Goal: Check status: Check status

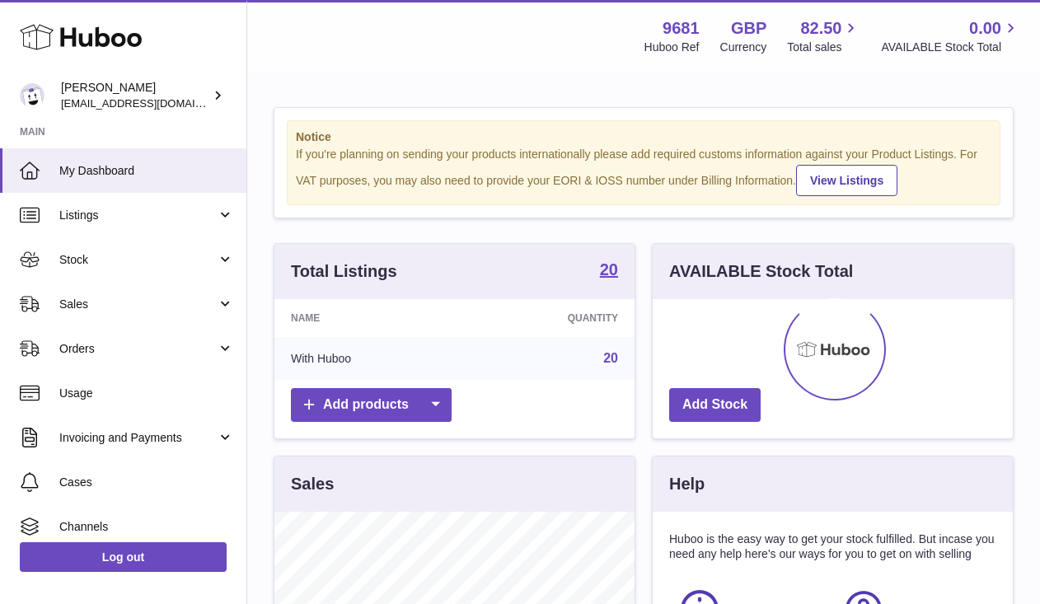
scroll to position [257, 360]
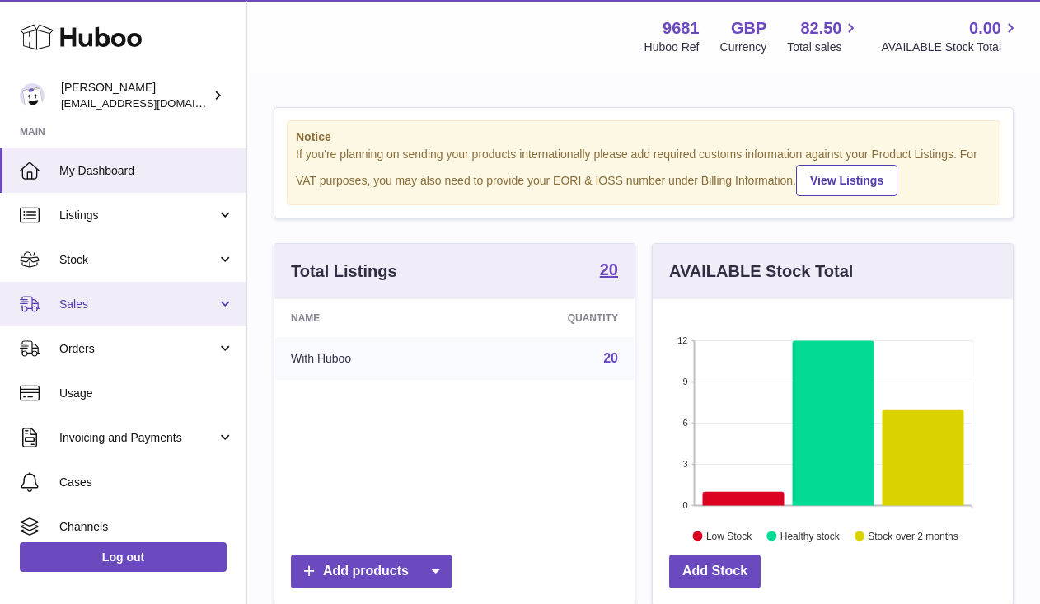
click at [127, 310] on span "Sales" at bounding box center [137, 305] width 157 height 16
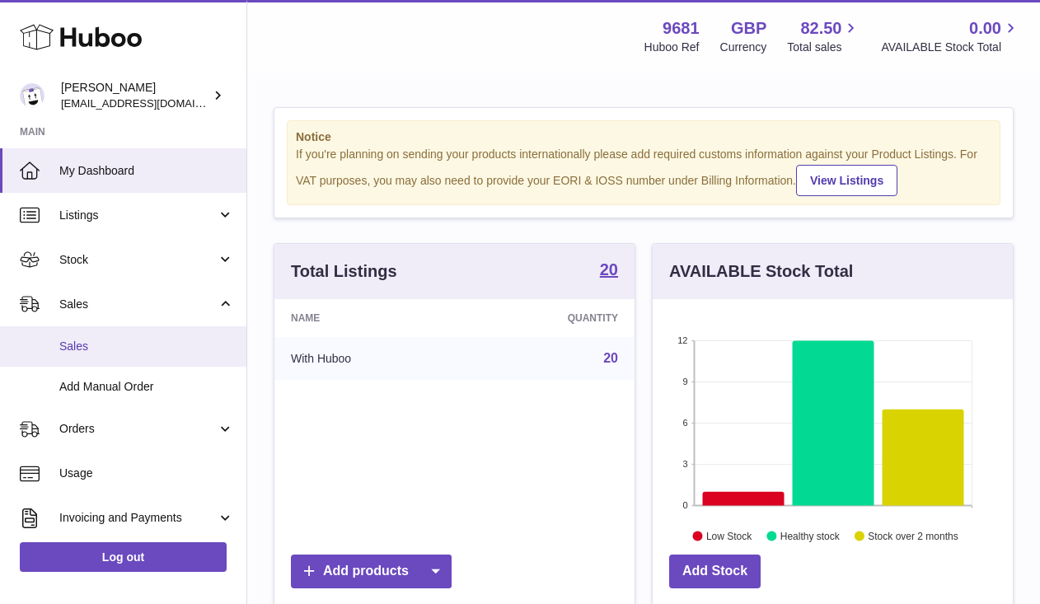
click at [138, 356] on link "Sales" at bounding box center [123, 346] width 246 height 40
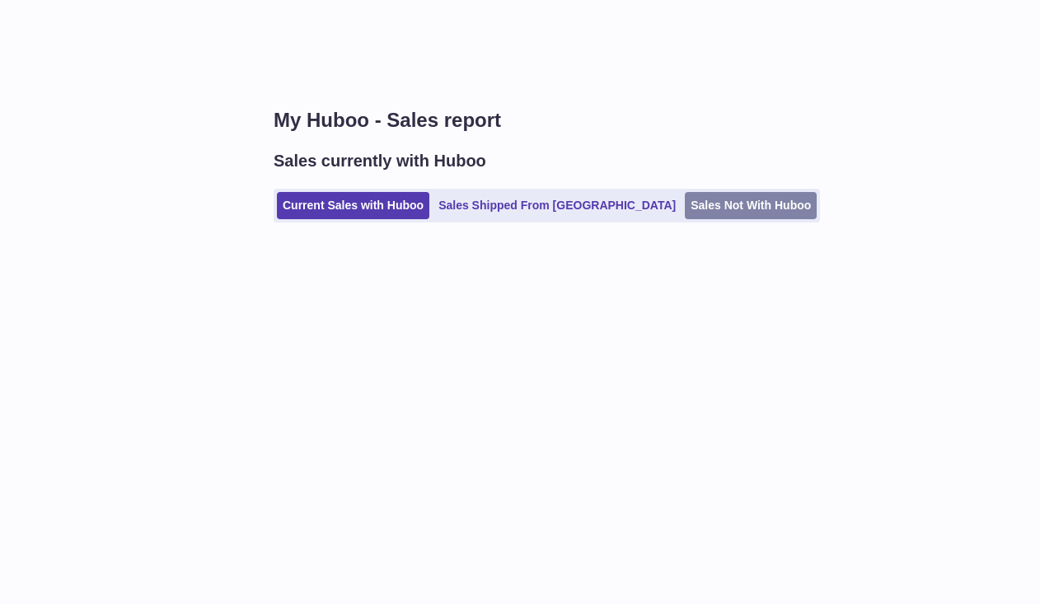
click at [685, 203] on link "Sales Not With Huboo" at bounding box center [751, 205] width 132 height 27
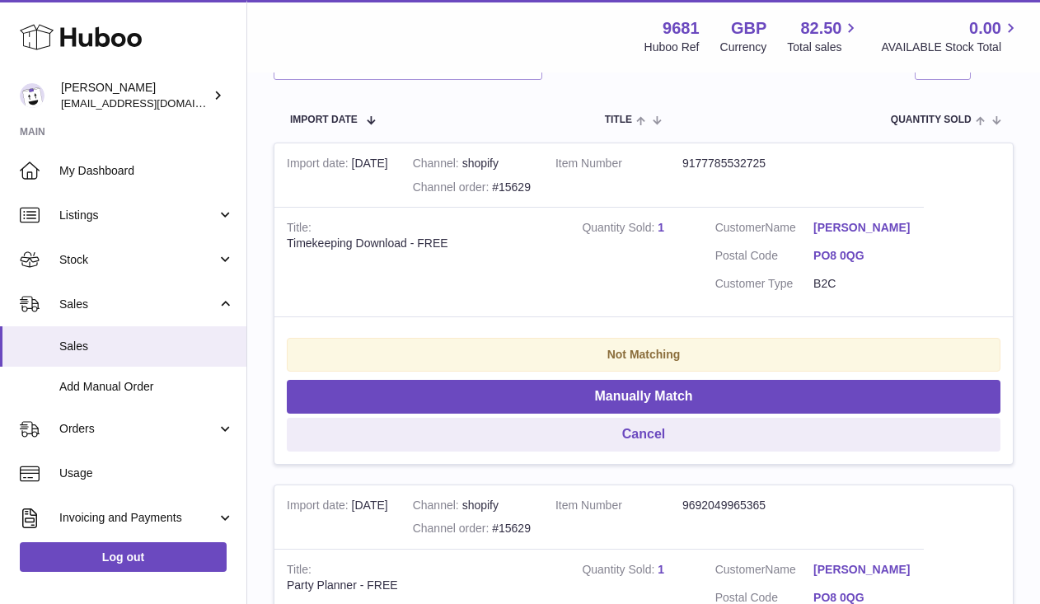
scroll to position [332, 0]
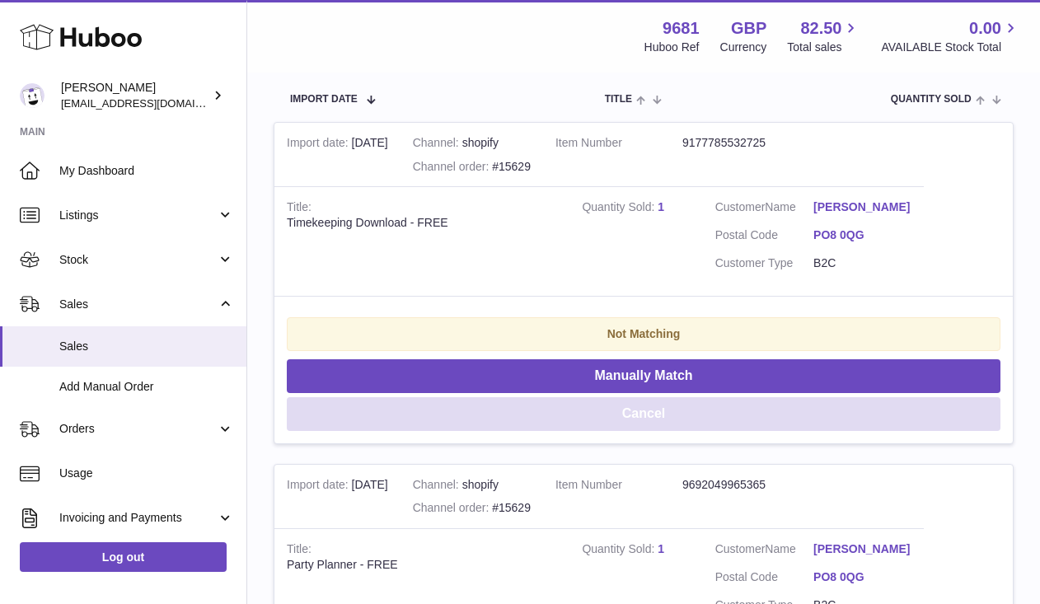
click at [653, 411] on button "Cancel" at bounding box center [644, 414] width 714 height 34
click at [653, 412] on button "Cancel" at bounding box center [644, 414] width 714 height 34
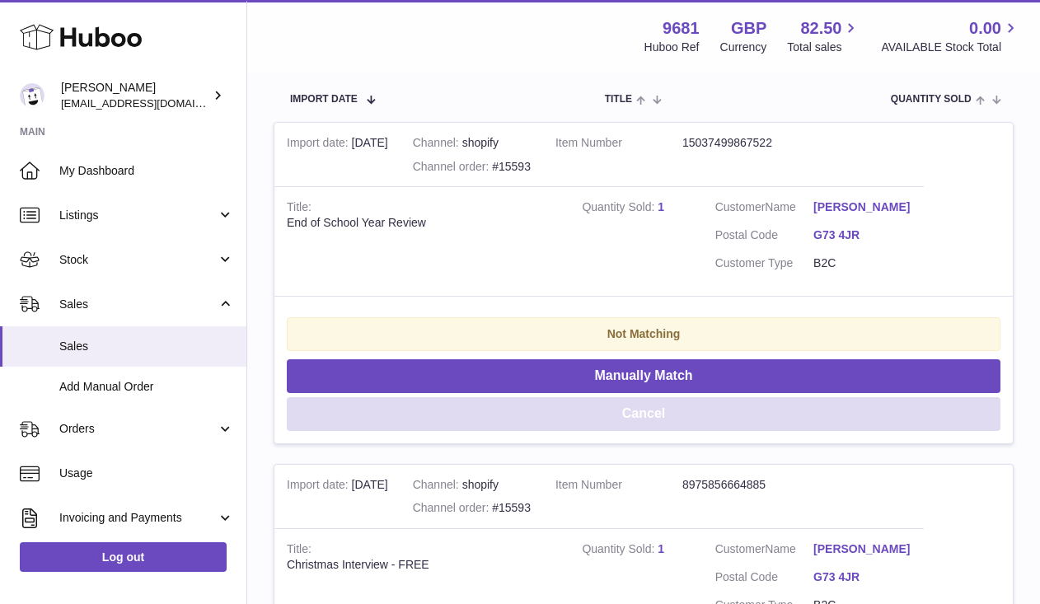
click at [653, 412] on button "Cancel" at bounding box center [644, 414] width 714 height 34
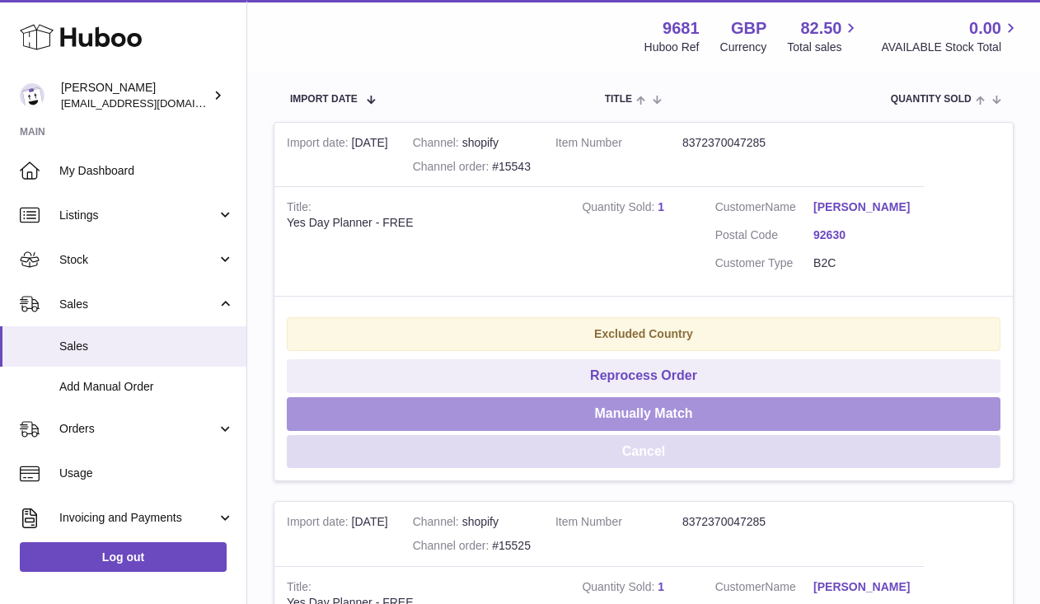
click at [653, 412] on button "Manually Match" at bounding box center [644, 414] width 714 height 34
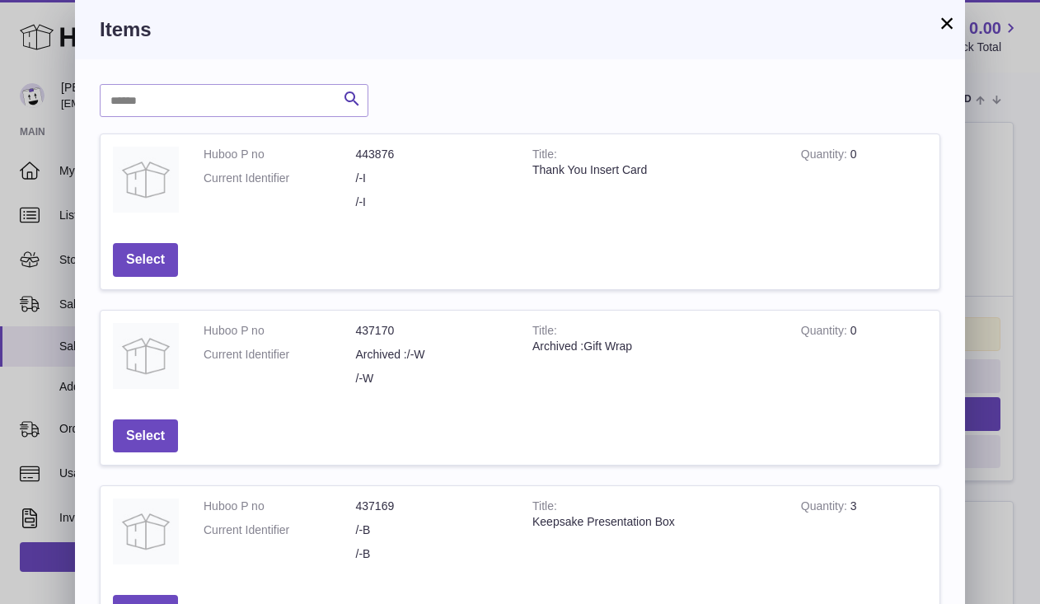
click at [957, 25] on div "Items" at bounding box center [520, 29] width 890 height 59
click at [954, 25] on button "×" at bounding box center [947, 23] width 20 height 20
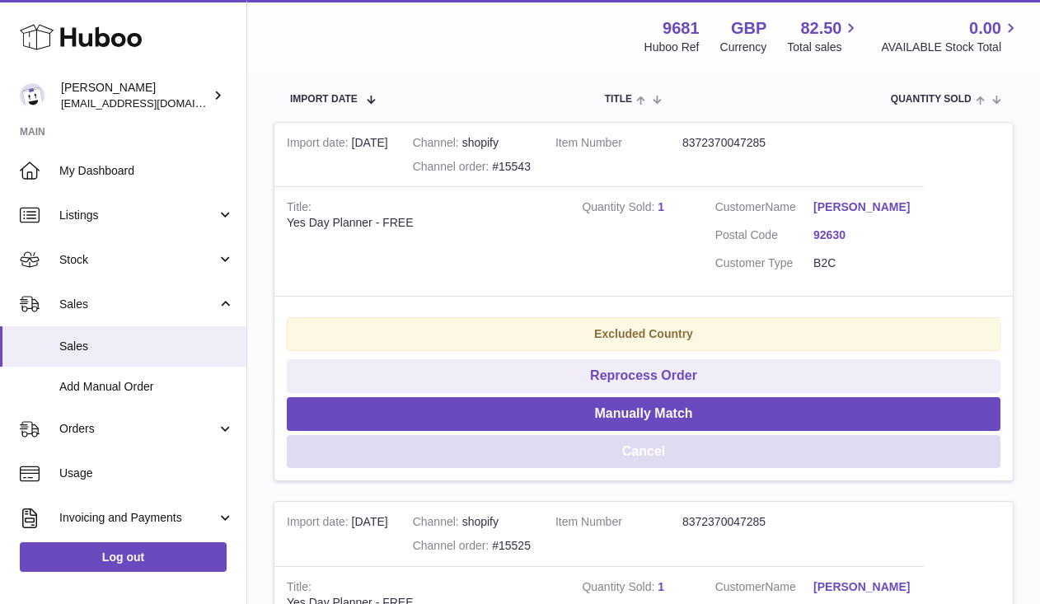
click at [666, 469] on button "Cancel" at bounding box center [644, 452] width 714 height 34
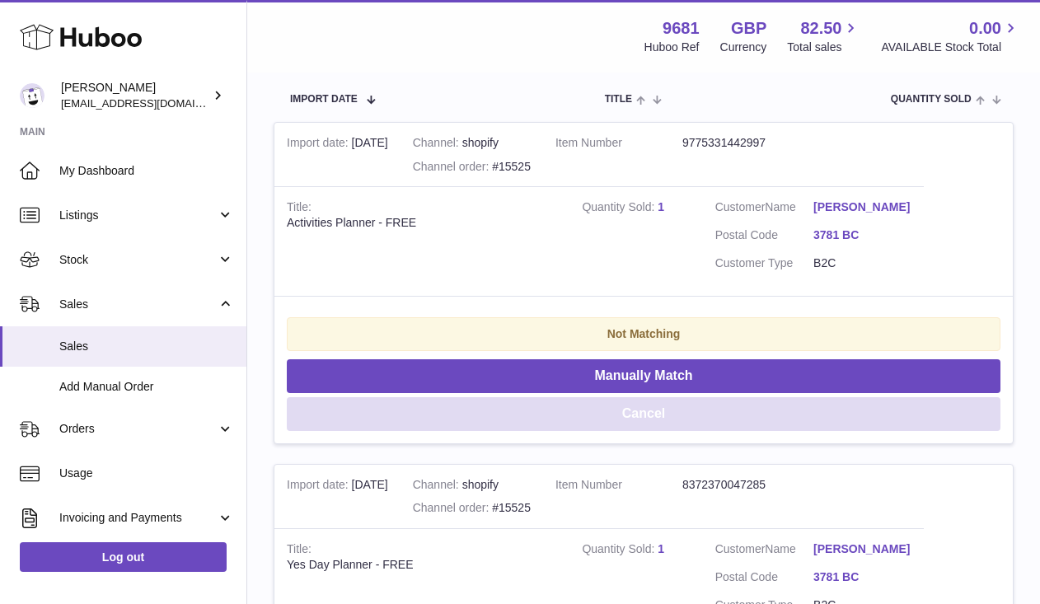
click at [672, 410] on button "Cancel" at bounding box center [644, 414] width 714 height 34
click at [672, 411] on button "Cancel" at bounding box center [644, 414] width 714 height 34
click at [672, 412] on button "Cancel" at bounding box center [644, 414] width 714 height 34
click at [672, 413] on button "Cancel" at bounding box center [644, 414] width 714 height 34
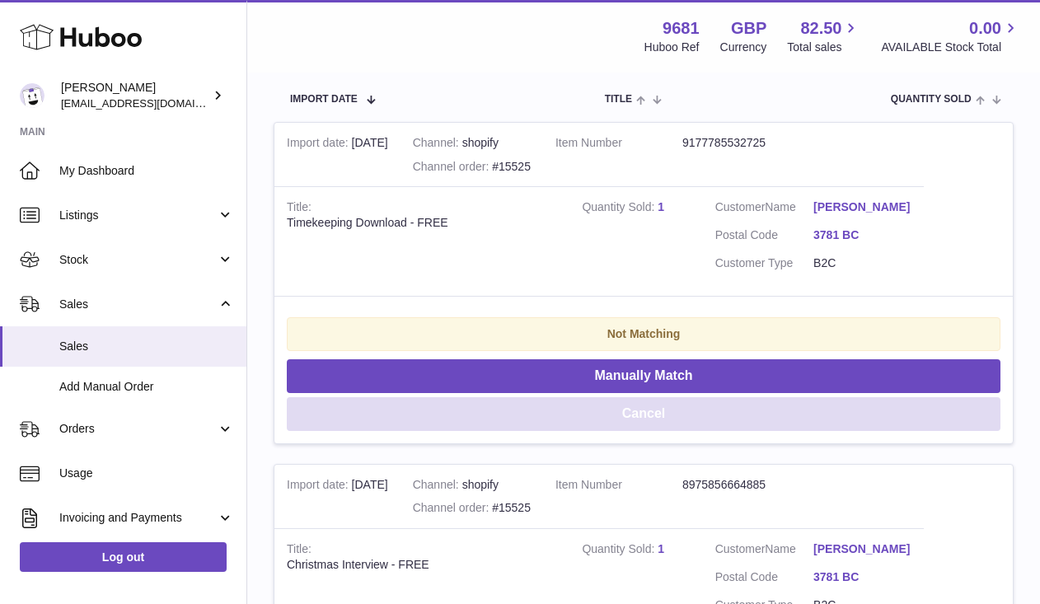
click at [672, 413] on button "Cancel" at bounding box center [644, 414] width 714 height 34
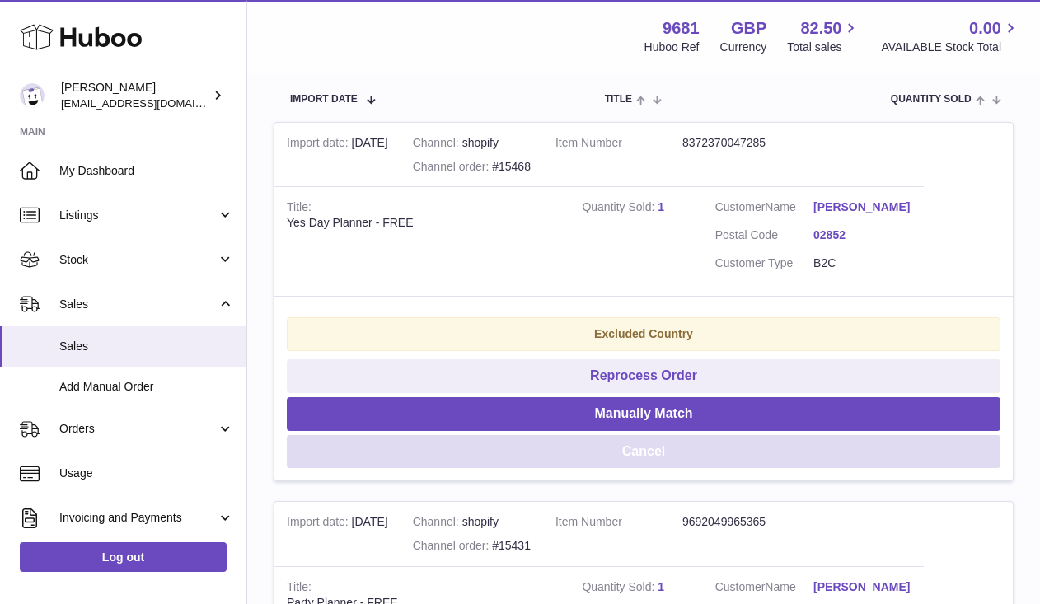
click at [691, 452] on button "Cancel" at bounding box center [644, 452] width 714 height 34
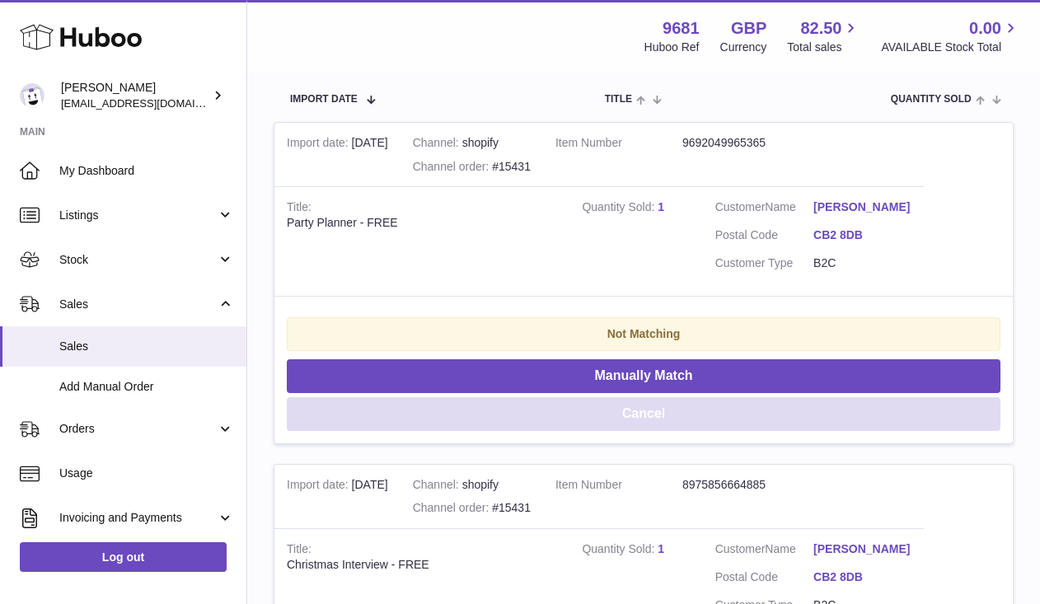
click at [650, 421] on button "Cancel" at bounding box center [644, 414] width 714 height 34
click at [650, 422] on button "Cancel" at bounding box center [644, 414] width 714 height 34
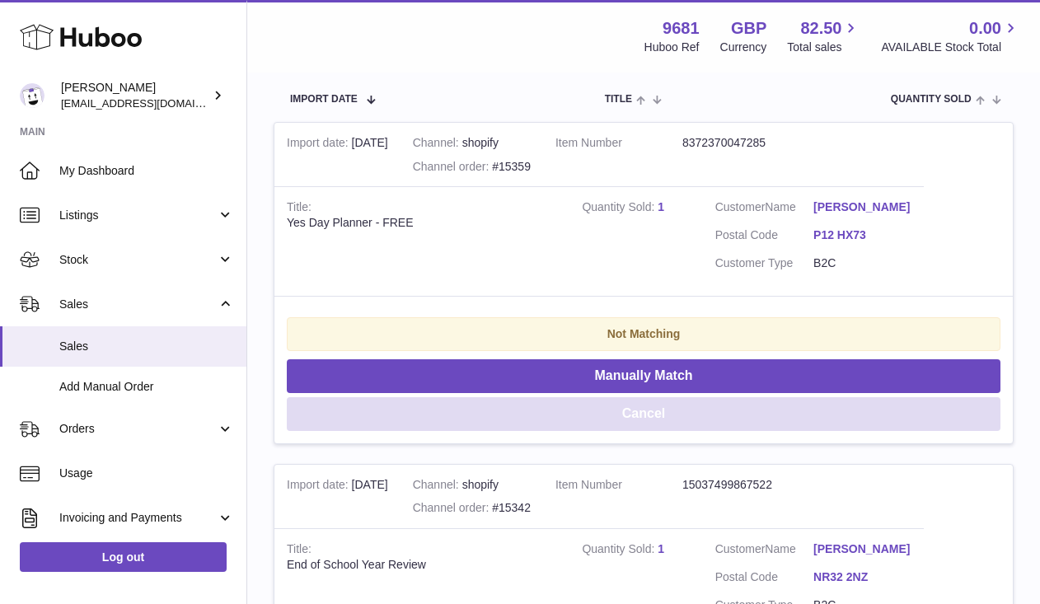
click at [650, 422] on button "Cancel" at bounding box center [644, 414] width 714 height 34
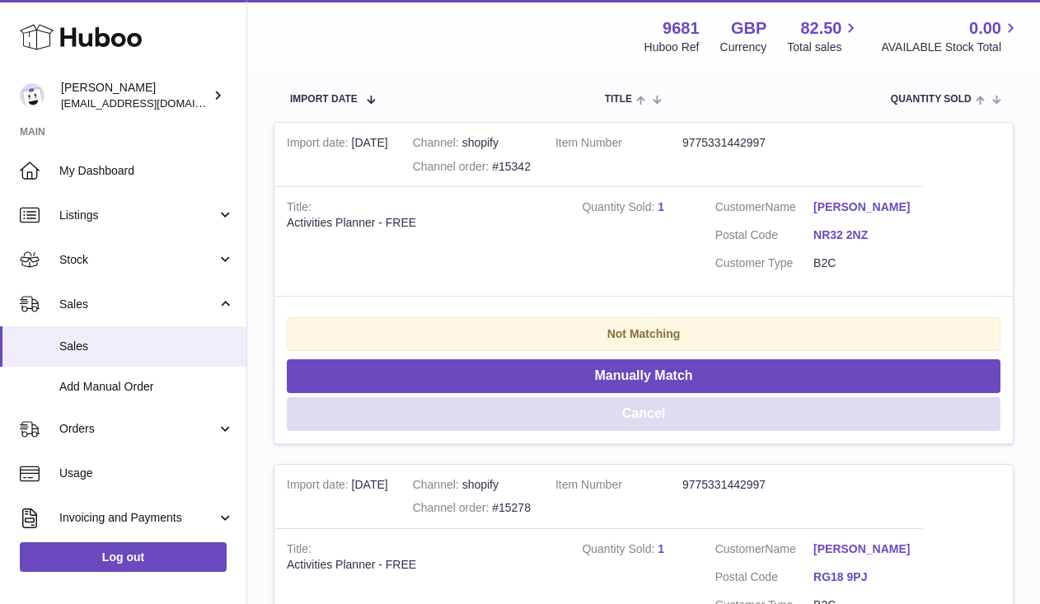
click at [650, 422] on button "Cancel" at bounding box center [644, 414] width 714 height 34
click at [650, 423] on button "Cancel" at bounding box center [644, 414] width 714 height 34
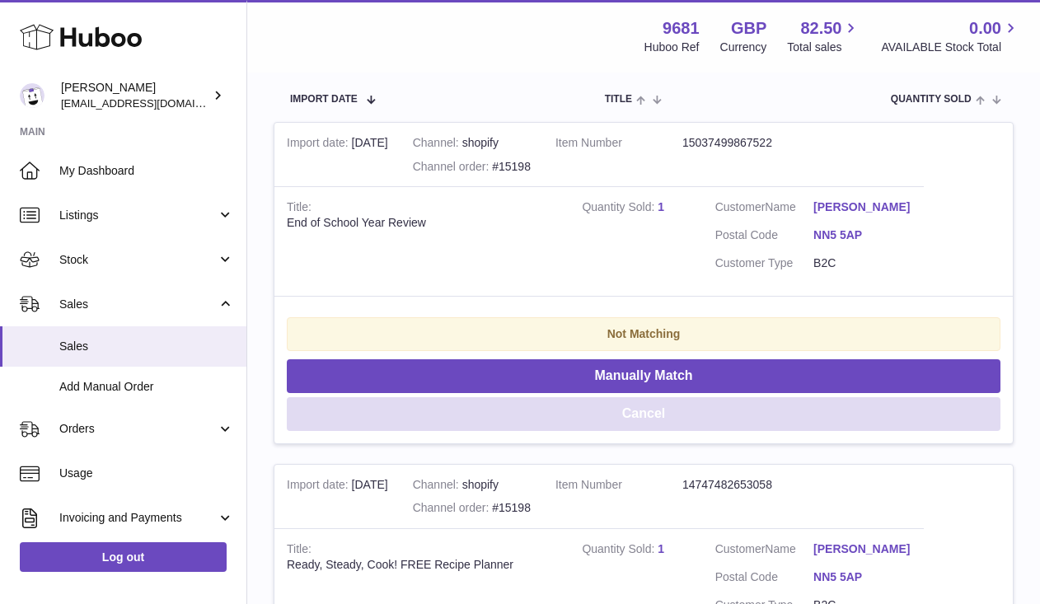
click at [650, 423] on button "Cancel" at bounding box center [644, 414] width 714 height 34
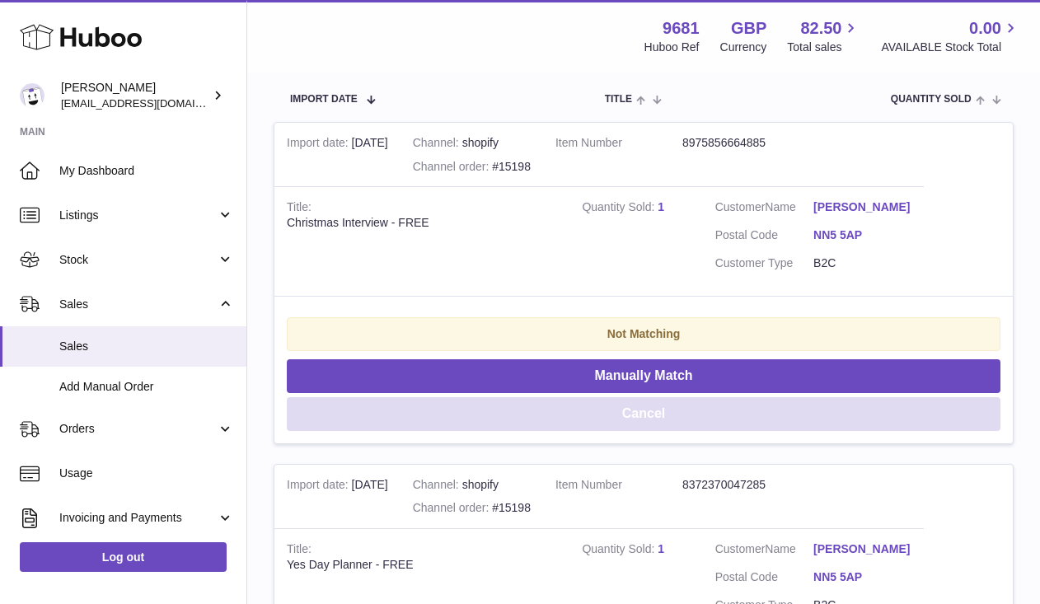
click at [650, 423] on button "Cancel" at bounding box center [644, 414] width 714 height 34
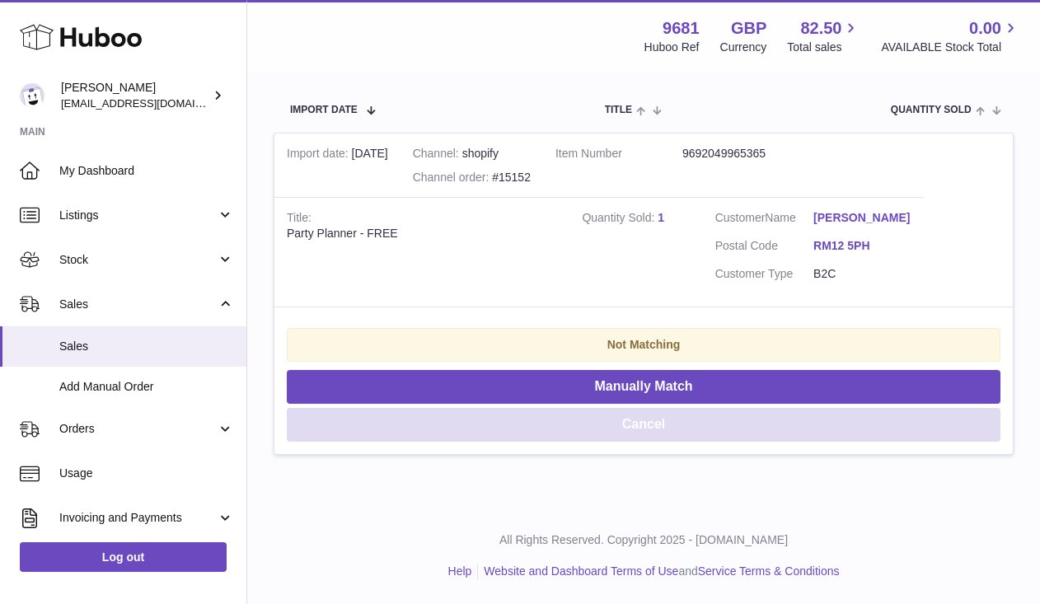
scroll to position [321, 0]
click at [650, 423] on button "Cancel" at bounding box center [644, 425] width 714 height 34
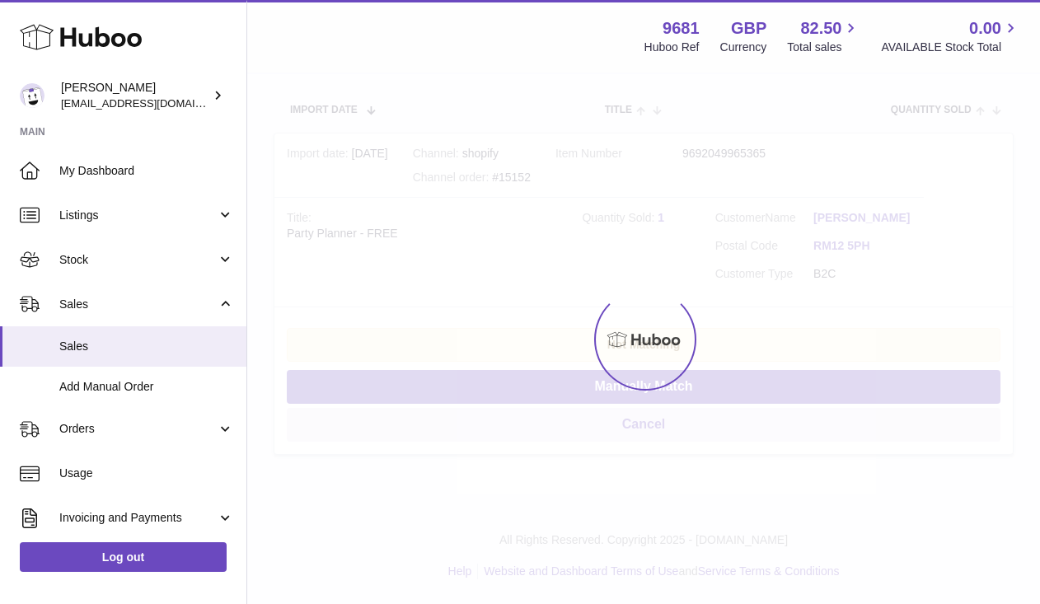
scroll to position [0, 0]
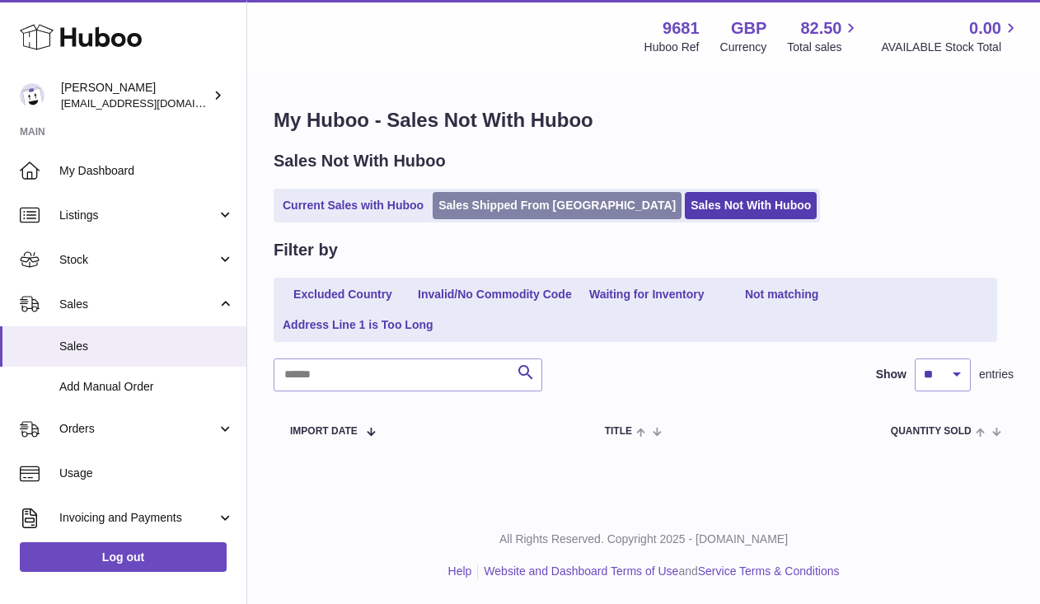
click at [550, 213] on link "Sales Shipped From [GEOGRAPHIC_DATA]" at bounding box center [557, 205] width 249 height 27
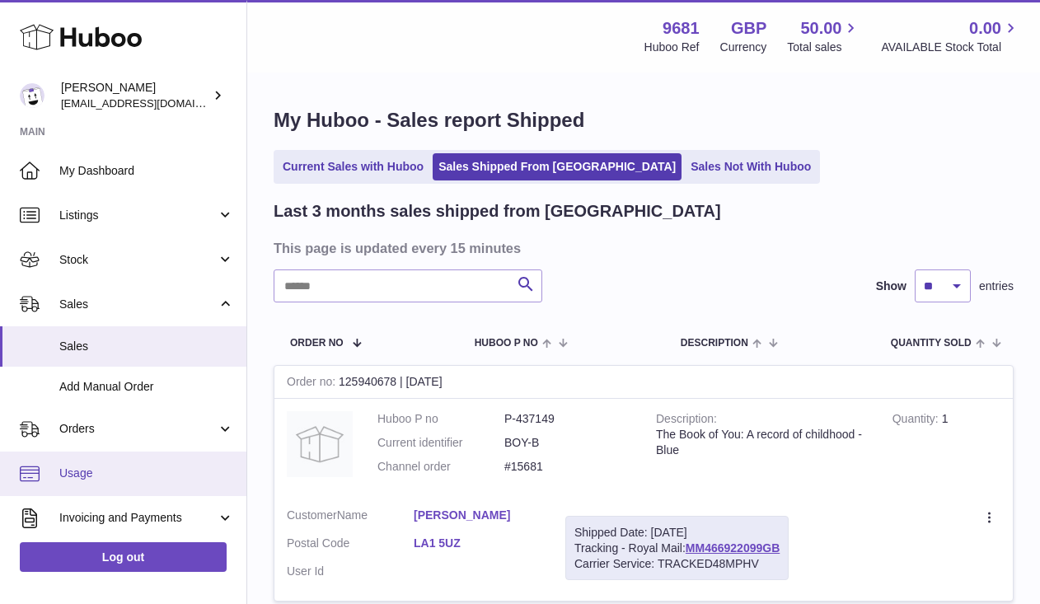
click at [105, 480] on span "Usage" at bounding box center [146, 474] width 175 height 16
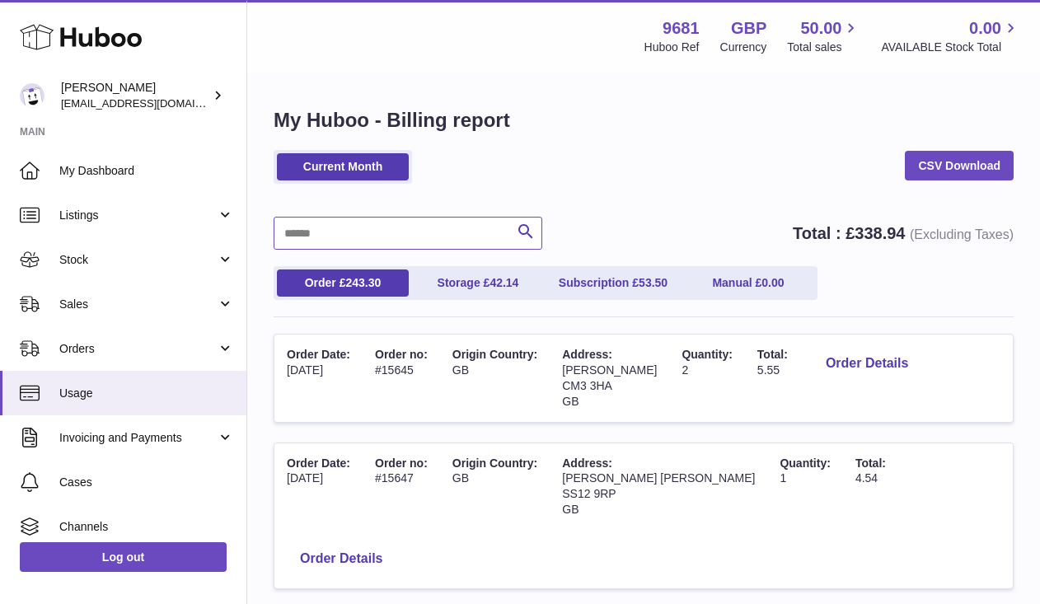
click at [416, 232] on input "text" at bounding box center [408, 233] width 269 height 33
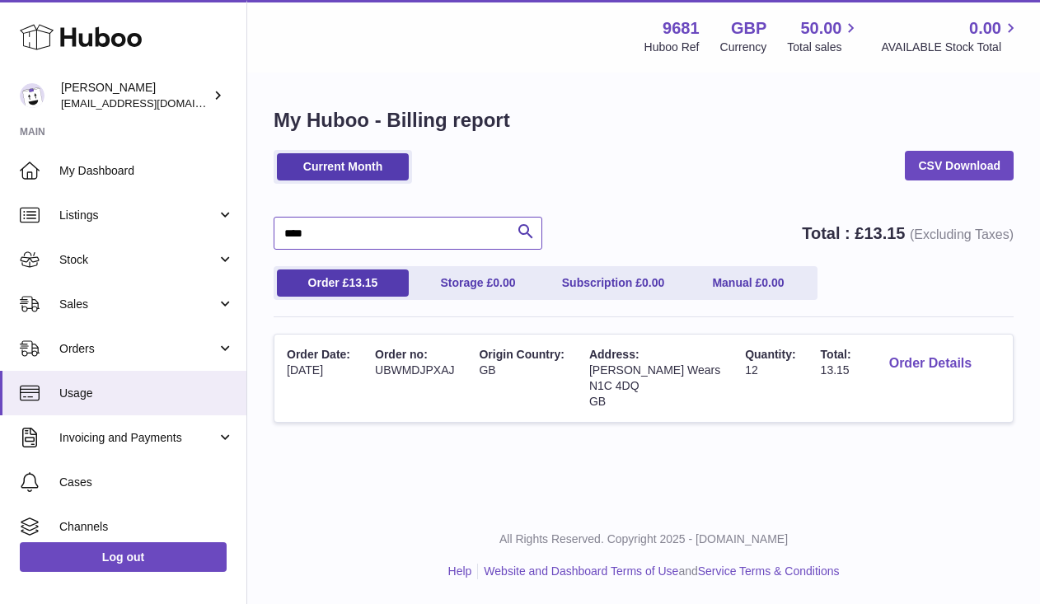
type input "****"
click at [876, 364] on button "Order Details" at bounding box center [930, 364] width 109 height 34
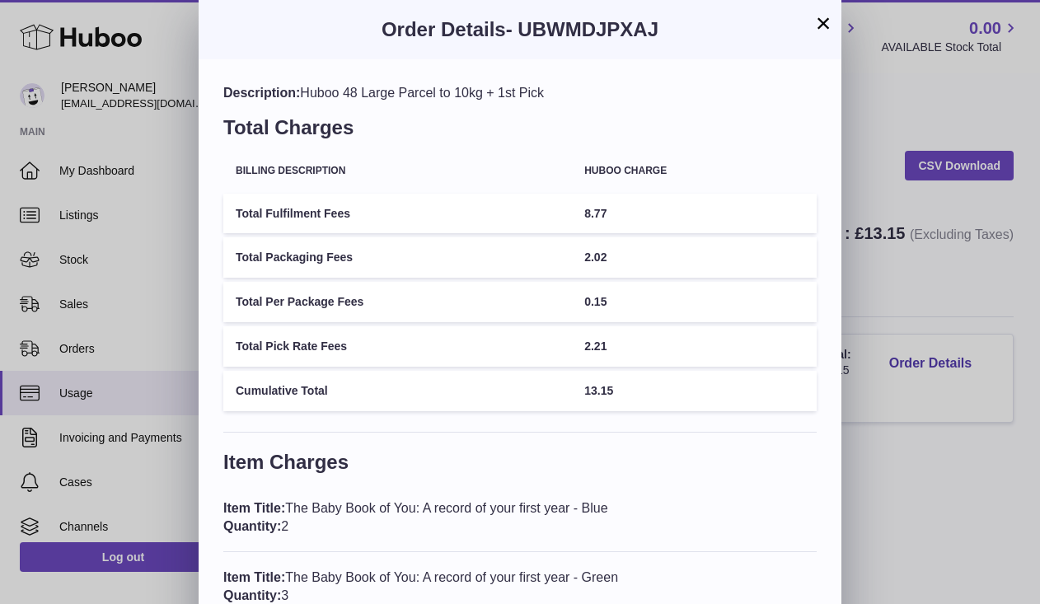
click at [820, 24] on button "×" at bounding box center [823, 23] width 20 height 20
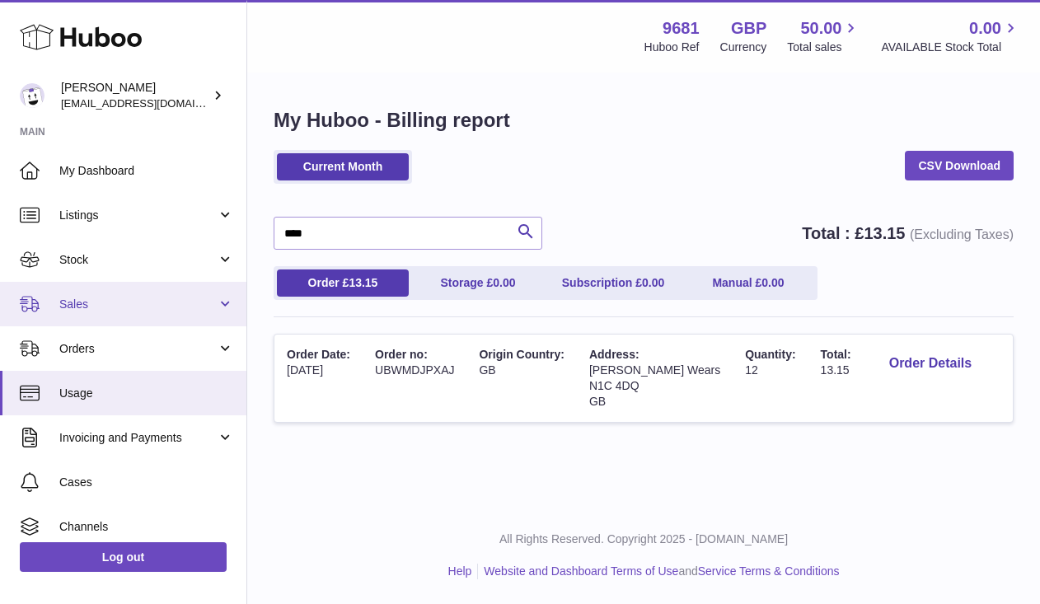
click at [133, 307] on span "Sales" at bounding box center [137, 305] width 157 height 16
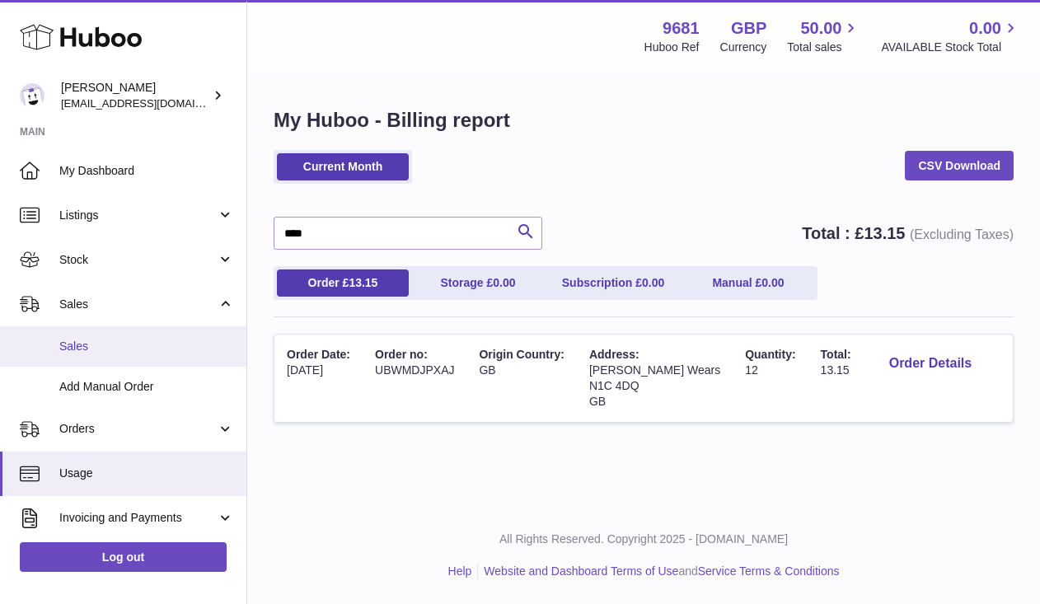
click at [122, 351] on span "Sales" at bounding box center [146, 347] width 175 height 16
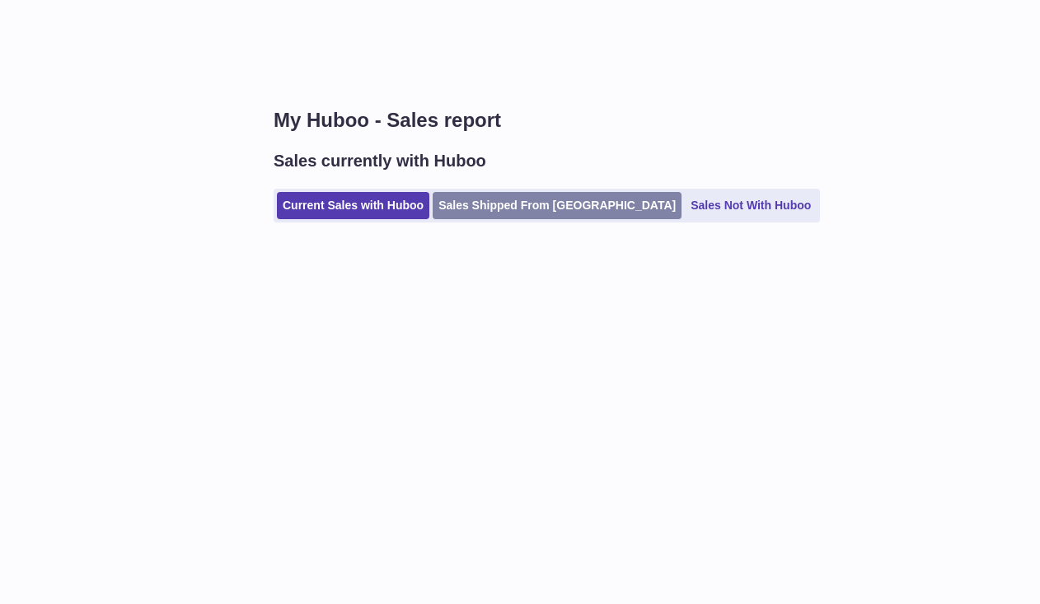
click at [545, 208] on link "Sales Shipped From [GEOGRAPHIC_DATA]" at bounding box center [557, 205] width 249 height 27
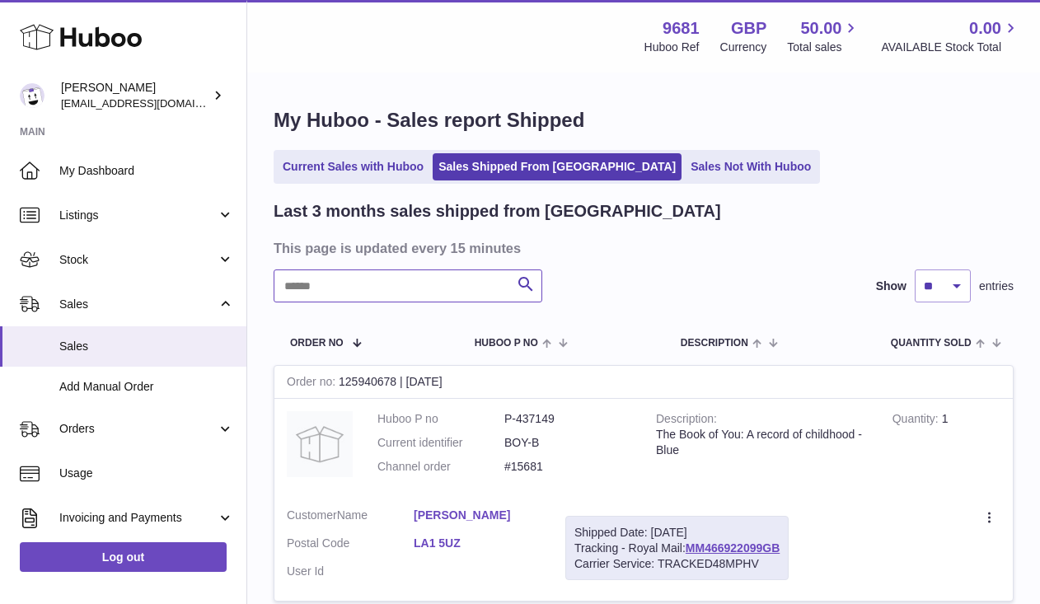
click at [409, 288] on input "text" at bounding box center [408, 285] width 269 height 33
type input "****"
